Goal: Information Seeking & Learning: Learn about a topic

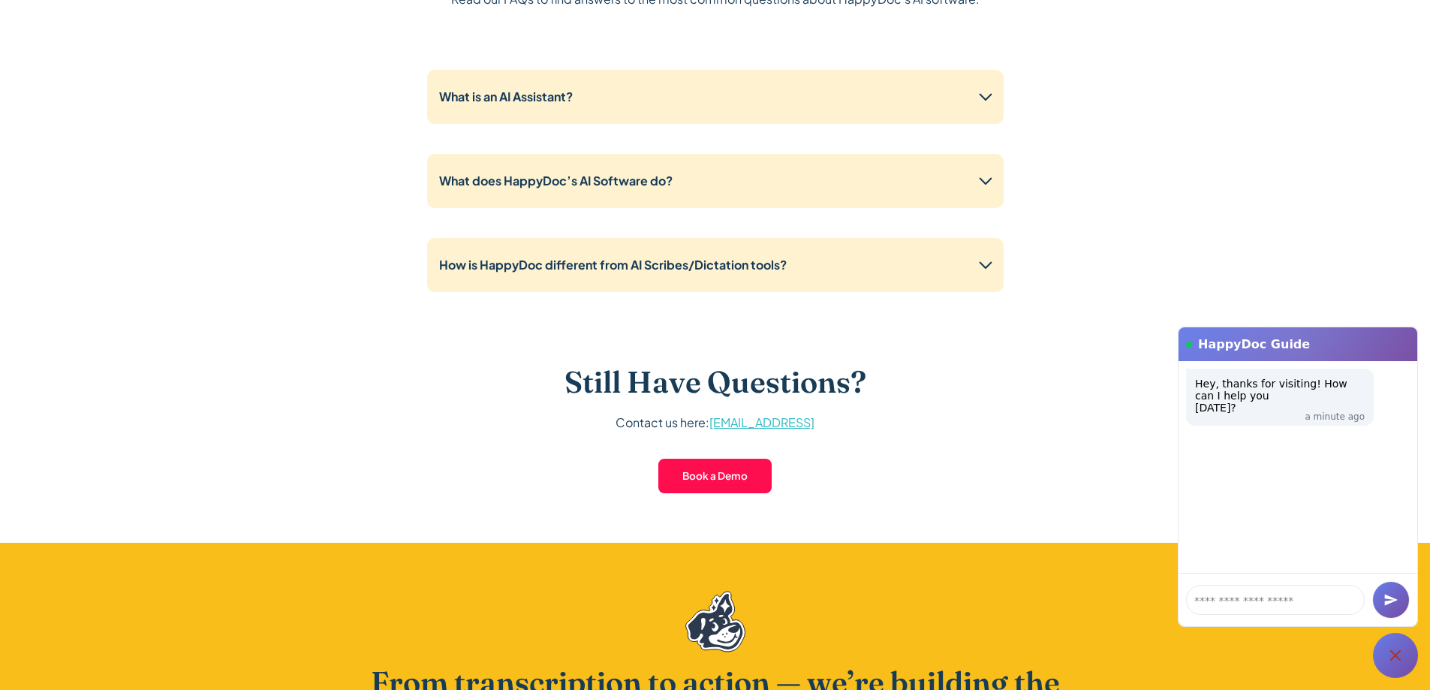
scroll to position [3904, 0]
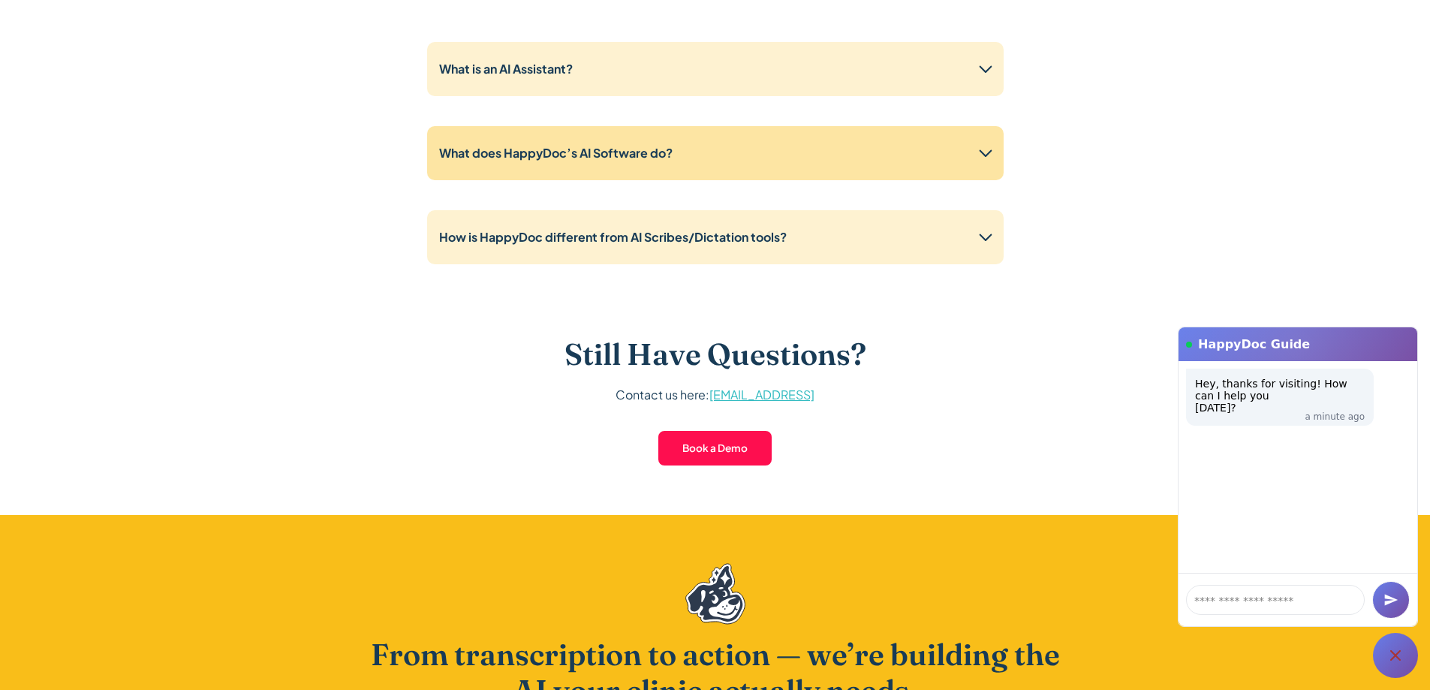
click at [501, 146] on strong "What does HappyDoc’s AI Software do?" at bounding box center [555, 153] width 233 height 16
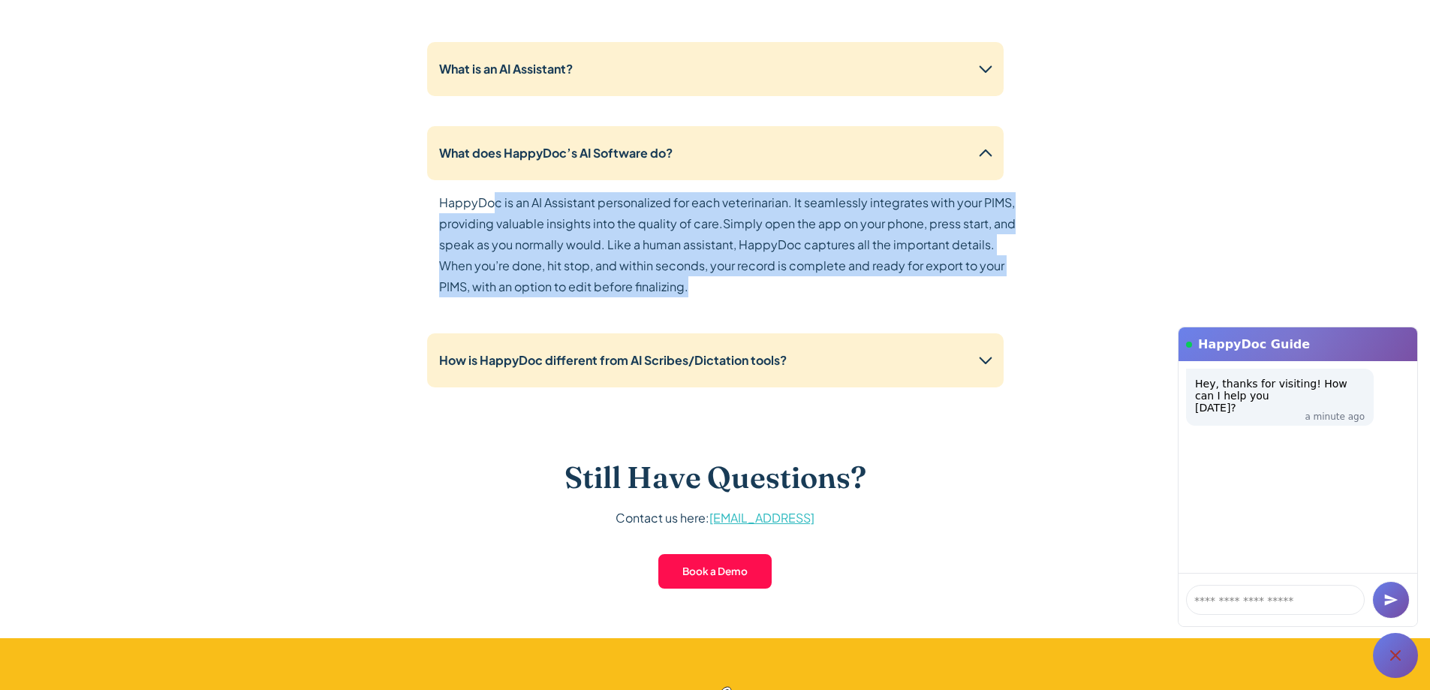
drag, startPoint x: 497, startPoint y: 210, endPoint x: 732, endPoint y: 289, distance: 247.8
click at [732, 289] on p "HappyDoc is an AI Assistant personalized for each veterinarian. It seamlessly i…" at bounding box center [727, 244] width 577 height 105
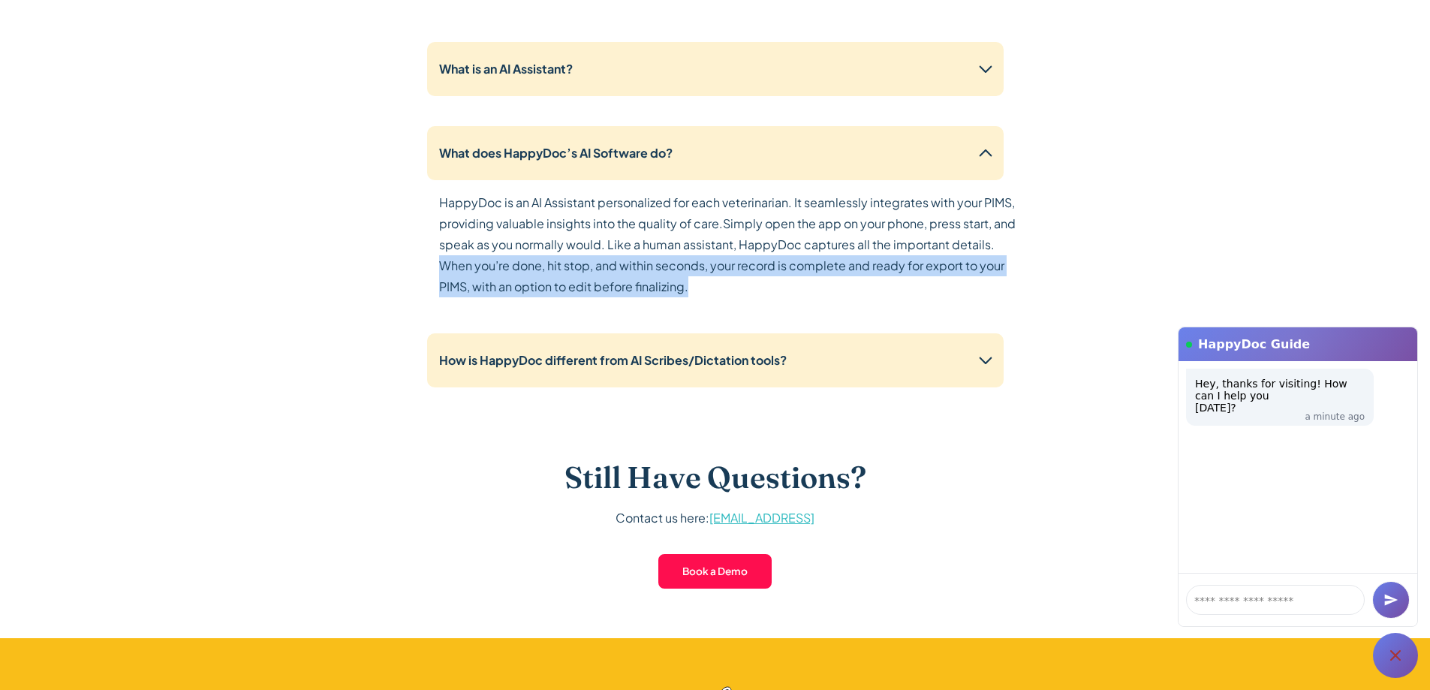
drag, startPoint x: 682, startPoint y: 290, endPoint x: 417, endPoint y: 264, distance: 265.6
click at [417, 264] on div "Frequently Asked Questions Read our FAQs to find answers to the most common que…" at bounding box center [715, 239] width 961 height 799
click at [816, 309] on div "HappyDoc is an AI Assistant personalized for each veterinarian. It seamlessly i…" at bounding box center [727, 253] width 577 height 123
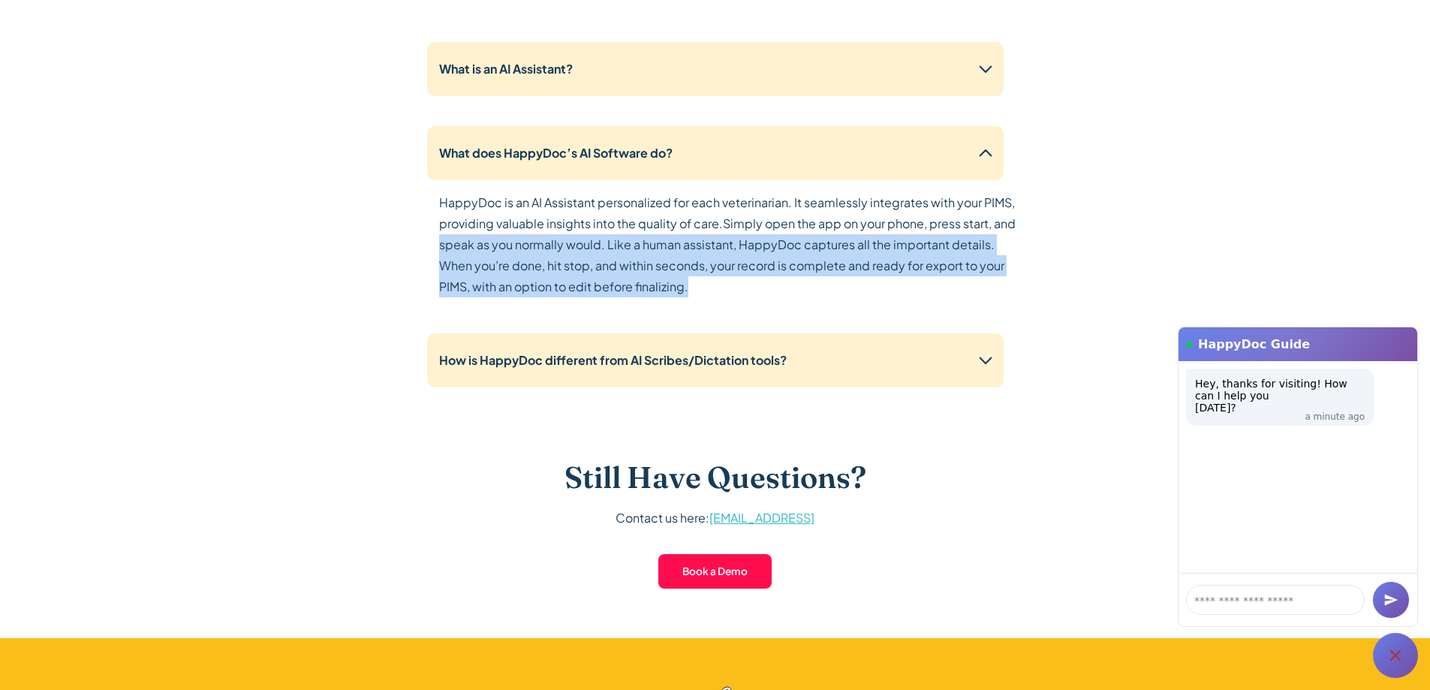
drag, startPoint x: 739, startPoint y: 286, endPoint x: 406, endPoint y: 236, distance: 336.4
click at [406, 236] on div "Frequently Asked Questions Read our FAQs to find answers to the most common que…" at bounding box center [715, 239] width 961 height 799
click at [730, 315] on div "HappyDoc is an AI Assistant personalized for each veterinarian. It seamlessly i…" at bounding box center [727, 253] width 577 height 123
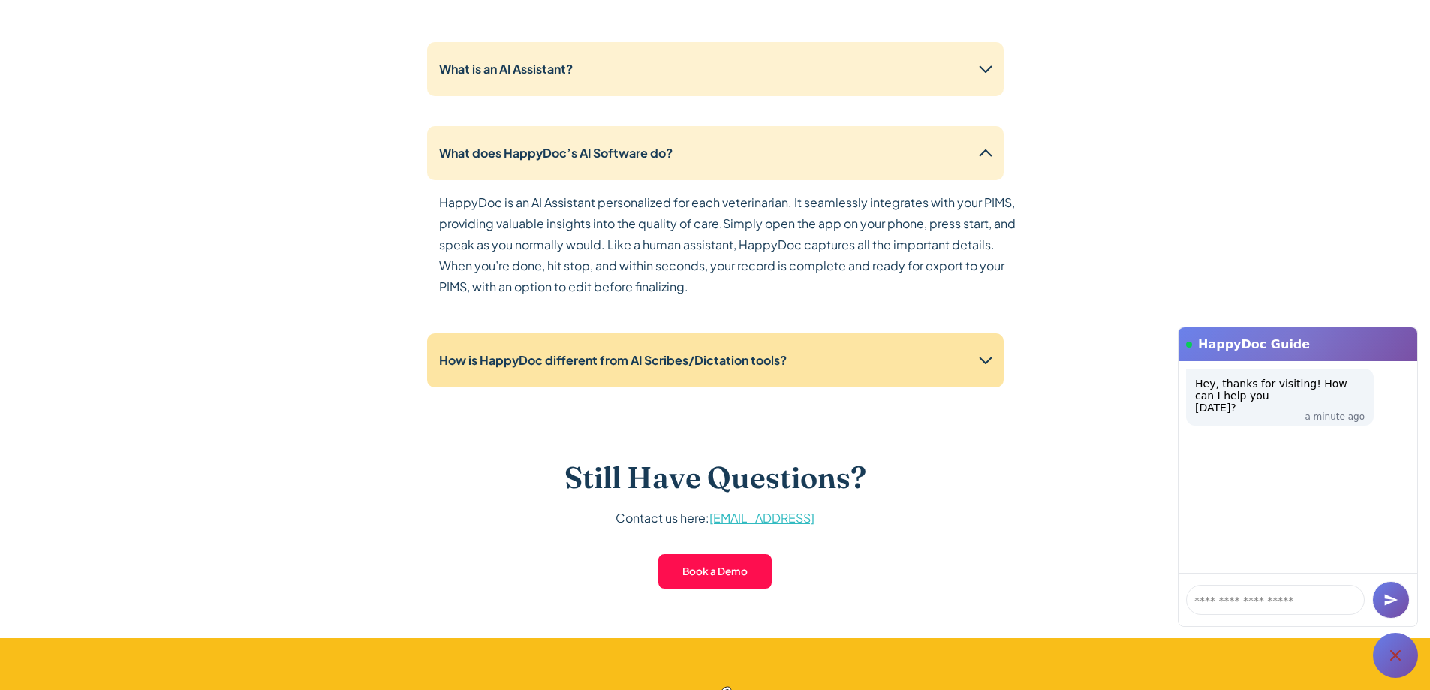
click at [729, 366] on strong "How is HappyDoc different from AI Scribes/Dictation tools?" at bounding box center [613, 360] width 348 height 16
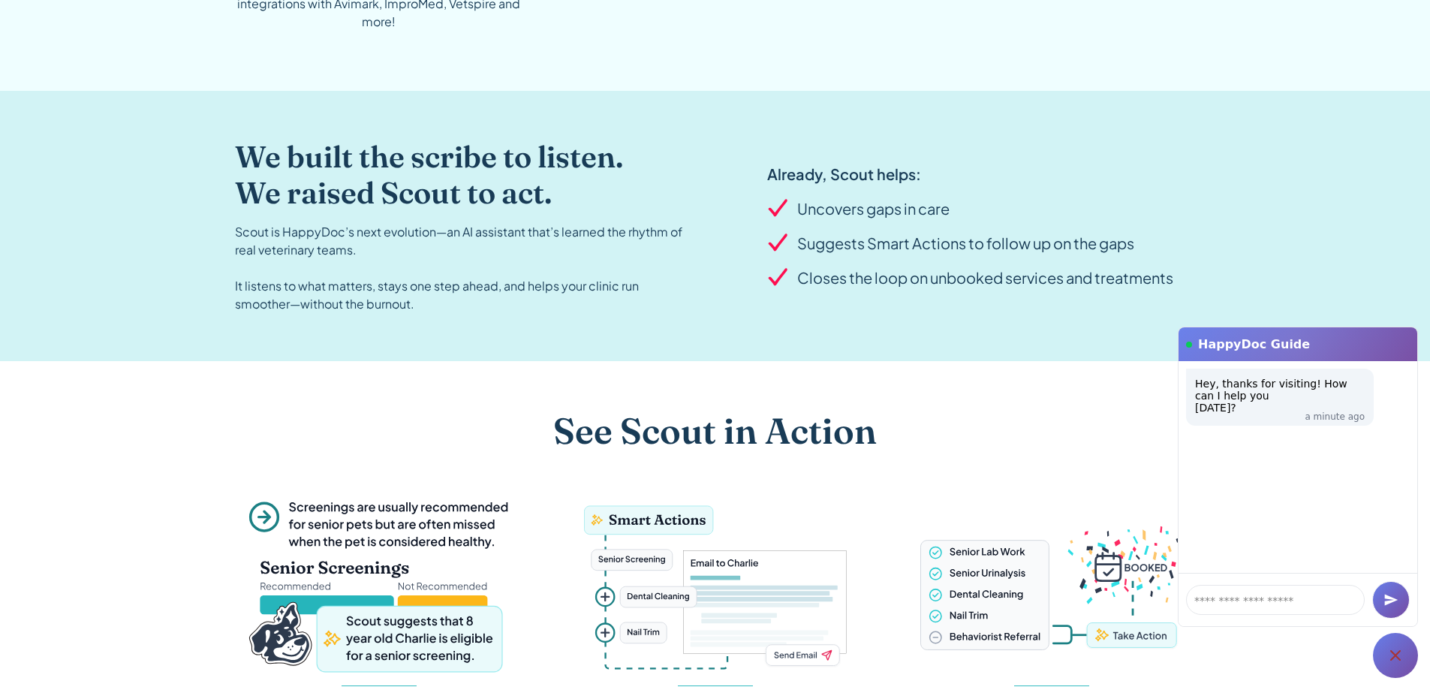
scroll to position [1351, 0]
